Goal: Task Accomplishment & Management: Use online tool/utility

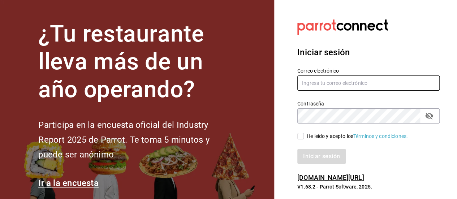
type input "njazeel.mf@gmail.com"
click at [297, 138] on input "He leído y acepto los Términos y condiciones." at bounding box center [300, 136] width 7 height 7
checkbox input "true"
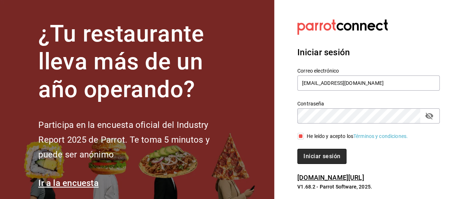
click at [312, 151] on button "Iniciar sesión" at bounding box center [321, 156] width 49 height 15
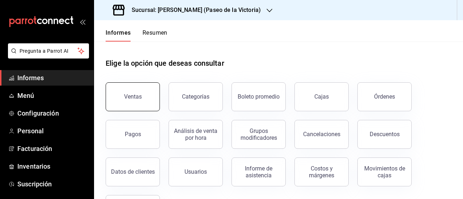
click at [145, 96] on button "Ventas" at bounding box center [133, 96] width 54 height 29
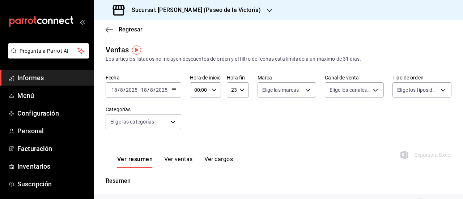
click at [176, 91] on div "[DATE] [DATE] - [DATE] [DATE]" at bounding box center [144, 89] width 76 height 15
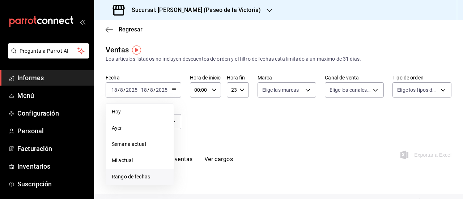
click at [132, 180] on font "Rango de fechas" at bounding box center [131, 177] width 38 height 6
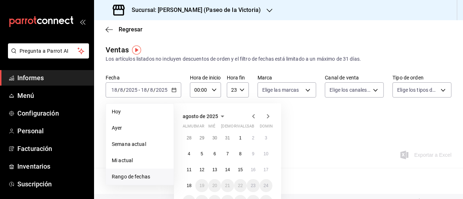
click at [196, 167] on div "28 29 30 31 1 2 3 4 5 6 7 8 9 10 11 12 13 14 15 16 17 18 19 20 21 22 23 24 25 2…" at bounding box center [227, 170] width 90 height 77
click at [201, 170] on font "12" at bounding box center [201, 169] width 5 height 5
click at [264, 168] on font "17" at bounding box center [265, 169] width 5 height 5
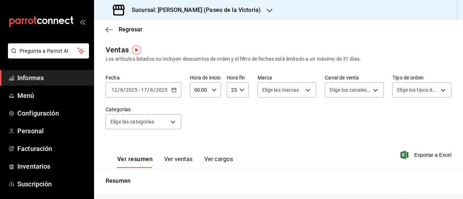
click at [246, 5] on div "Sucursal: [PERSON_NAME] (Paseo de la Victoria)" at bounding box center [187, 10] width 175 height 20
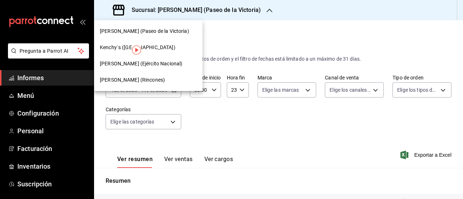
click at [157, 65] on font "[PERSON_NAME] (Ejército Nacional)" at bounding box center [141, 64] width 82 height 6
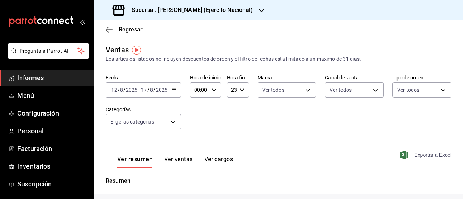
click at [435, 154] on font "Exportar a Excel" at bounding box center [432, 155] width 37 height 6
click at [229, 47] on div "Ventas Los artículos listados no incluyen descuentos de orden y el filtro de fe…" at bounding box center [278, 53] width 345 height 18
click at [258, 10] on icon "button" at bounding box center [261, 11] width 6 height 6
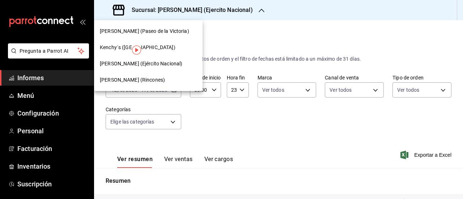
click at [166, 32] on font "[PERSON_NAME] (Paseo de la Victoria)" at bounding box center [144, 31] width 89 height 6
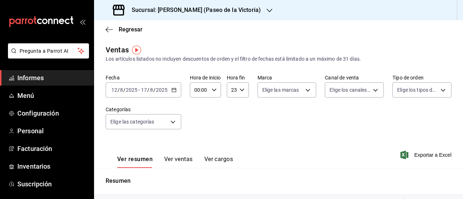
click at [430, 155] on font "Exportar a Excel" at bounding box center [432, 155] width 37 height 6
click at [266, 13] on icon "button" at bounding box center [269, 11] width 6 height 6
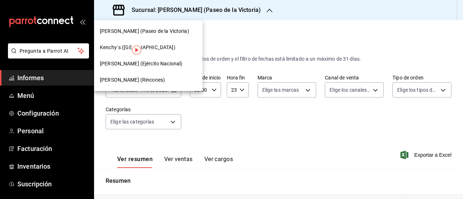
click at [161, 47] on div "Kenchy´s ([GEOGRAPHIC_DATA])" at bounding box center [148, 48] width 97 height 8
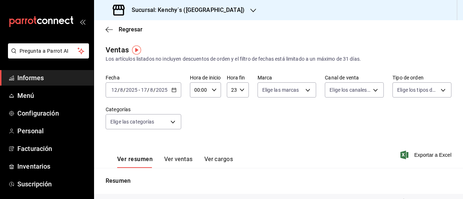
click at [250, 11] on icon "button" at bounding box center [253, 11] width 6 height 6
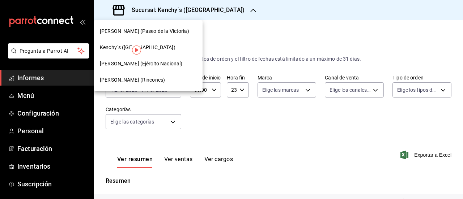
click at [429, 155] on div at bounding box center [231, 99] width 463 height 199
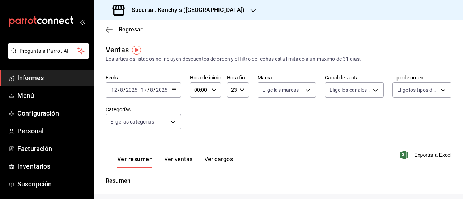
click at [429, 155] on font "Exportar a Excel" at bounding box center [432, 155] width 37 height 6
click at [250, 10] on icon "button" at bounding box center [253, 11] width 6 height 6
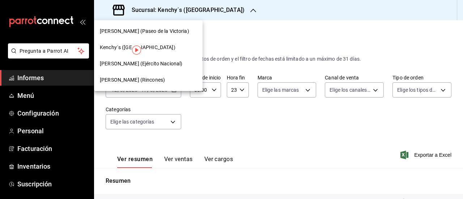
click at [145, 78] on font "[PERSON_NAME] (Rincones)" at bounding box center [132, 80] width 65 height 6
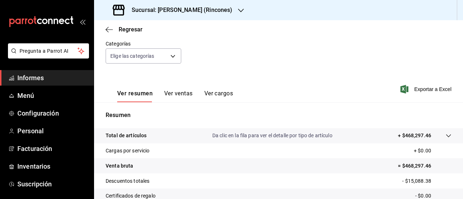
scroll to position [72, 0]
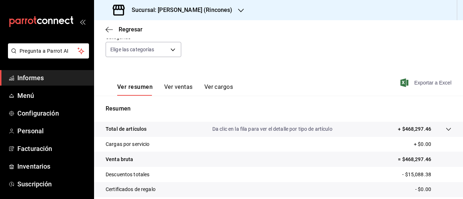
click at [434, 83] on font "Exportar a Excel" at bounding box center [432, 83] width 37 height 6
